Goal: Information Seeking & Learning: Learn about a topic

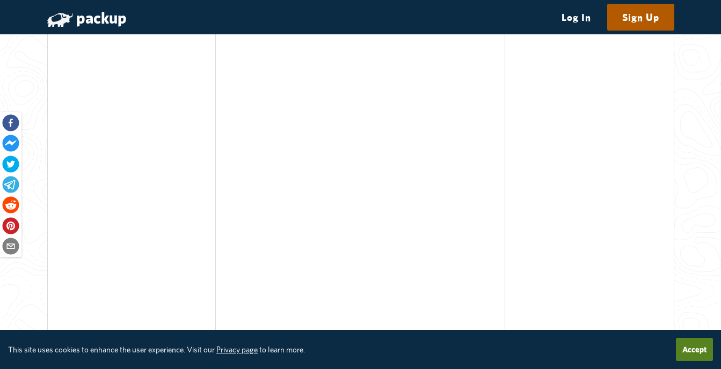
scroll to position [7586, 0]
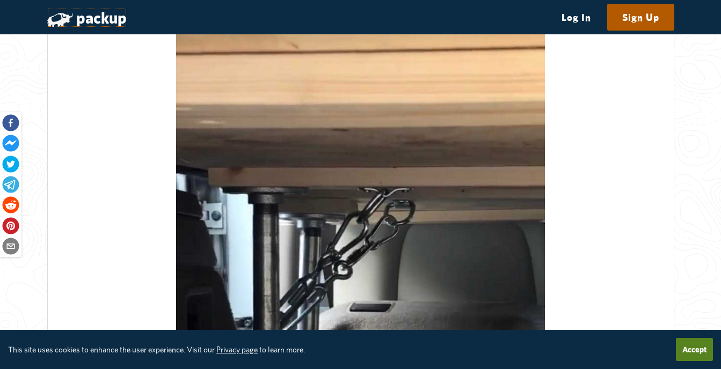
click at [86, 14] on link "packup" at bounding box center [86, 17] width 79 height 19
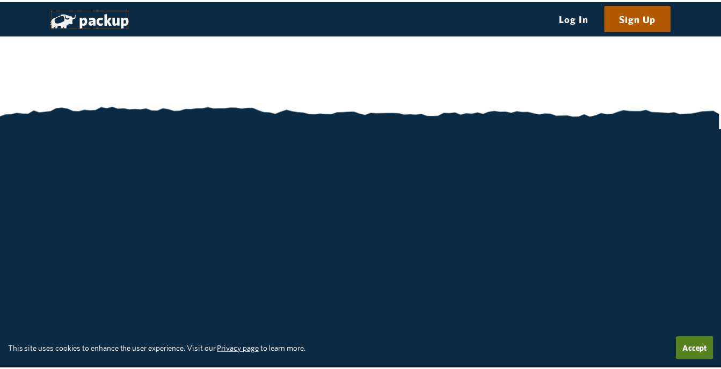
scroll to position [1847, 0]
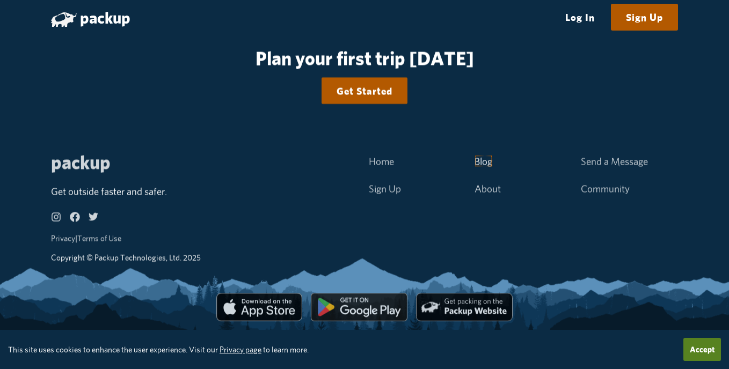
click at [475, 165] on link "Blog" at bounding box center [484, 161] width 18 height 12
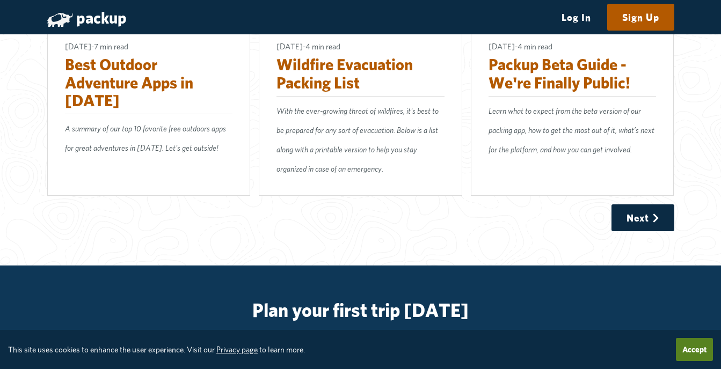
scroll to position [947, 0]
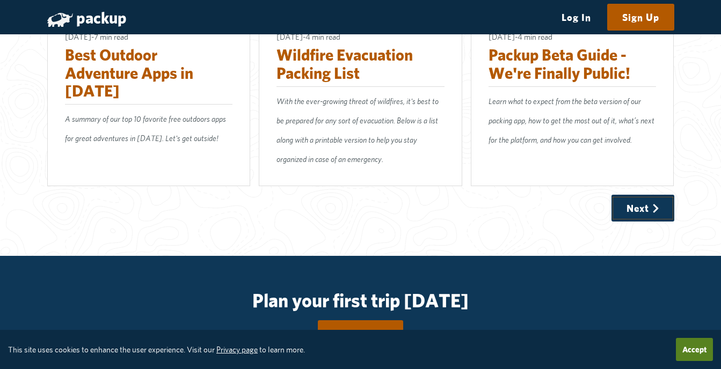
click at [660, 197] on link "Next" at bounding box center [643, 209] width 62 height 24
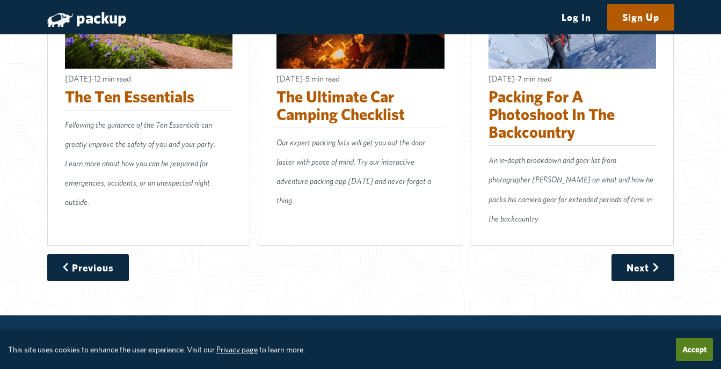
scroll to position [966, 0]
